Goal: Information Seeking & Learning: Stay updated

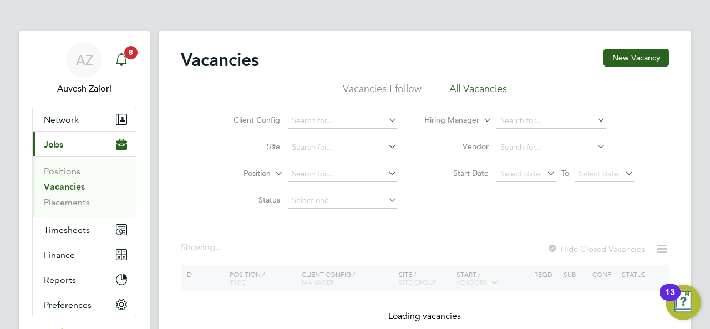
click at [117, 54] on icon "Main navigation" at bounding box center [121, 59] width 13 height 13
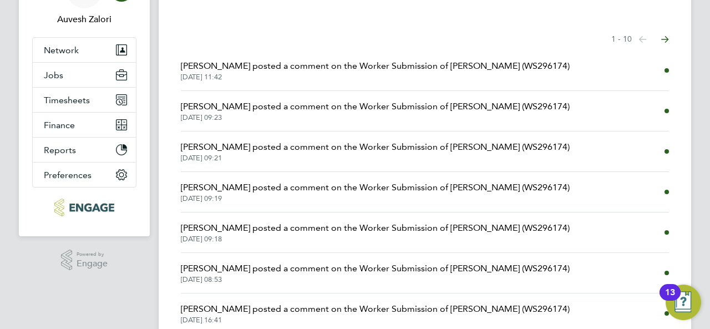
scroll to position [236, 0]
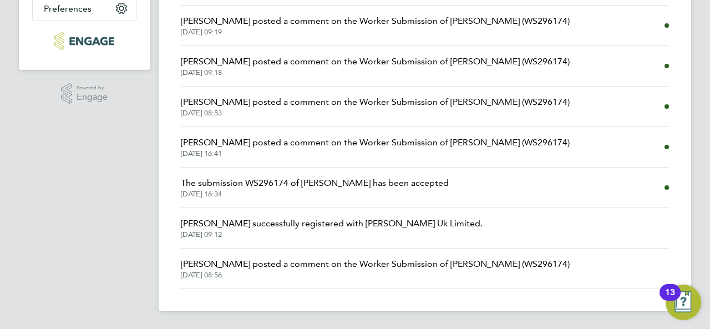
click at [306, 195] on span "[DATE] 16:34" at bounding box center [315, 194] width 268 height 9
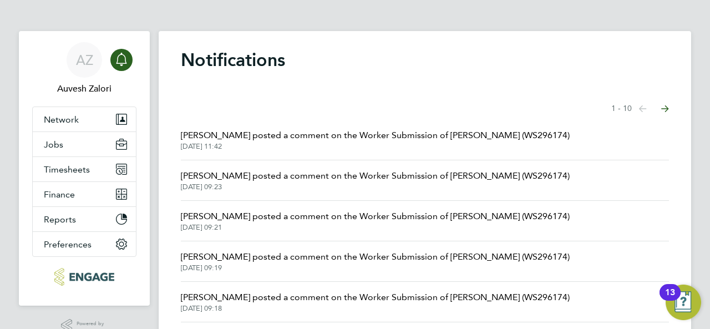
click at [273, 134] on span "[PERSON_NAME] posted a comment on the Worker Submission of [PERSON_NAME] (WS296…" at bounding box center [375, 135] width 389 height 13
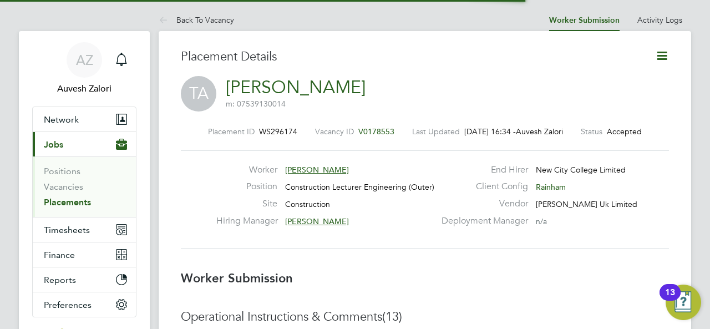
scroll to position [6, 6]
